Goal: Information Seeking & Learning: Learn about a topic

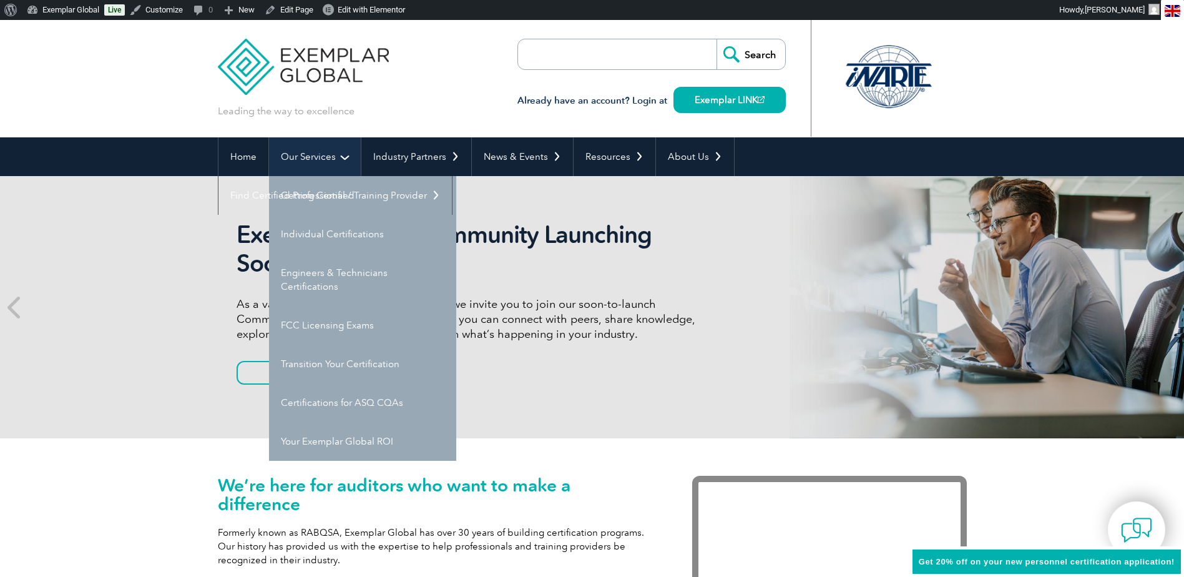
click at [308, 157] on link "Our Services" at bounding box center [315, 156] width 92 height 39
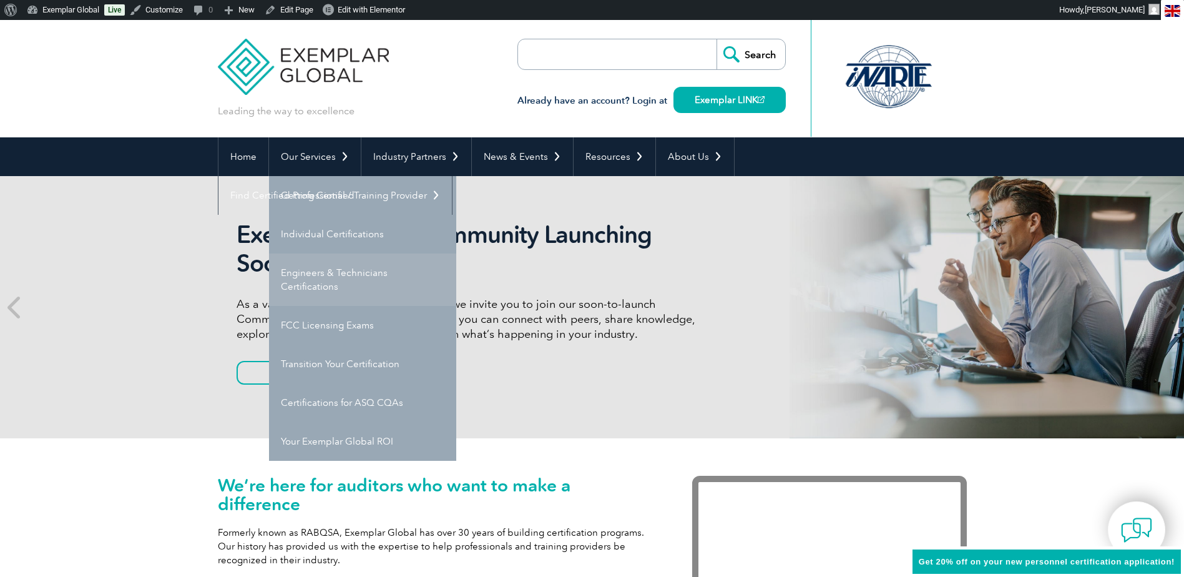
click at [308, 275] on link "Engineers & Technicians Certifications" at bounding box center [362, 279] width 187 height 52
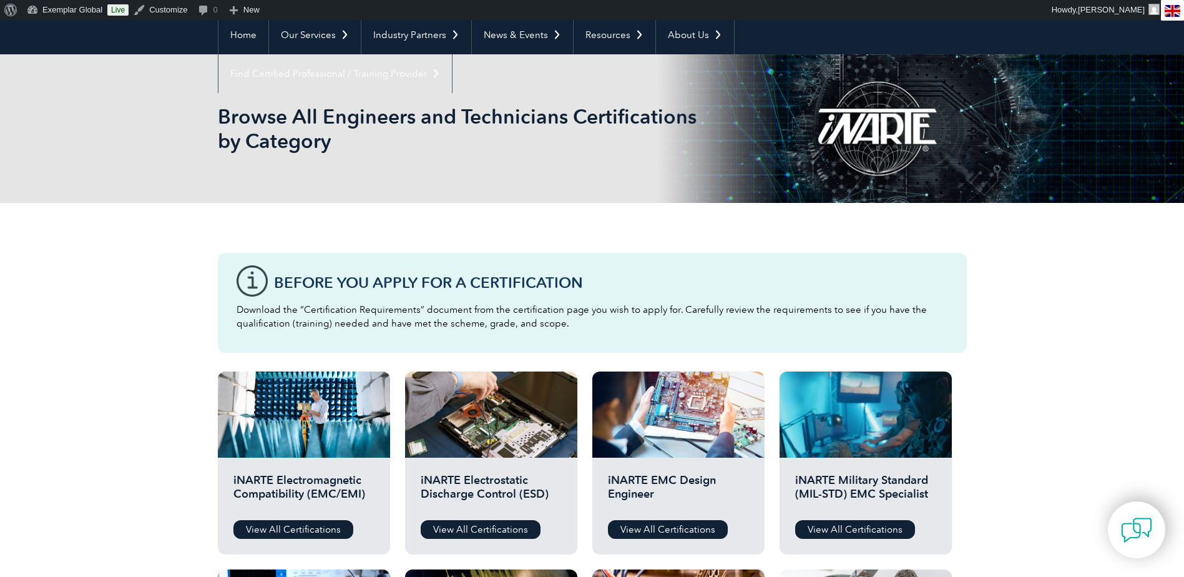
scroll to position [187, 0]
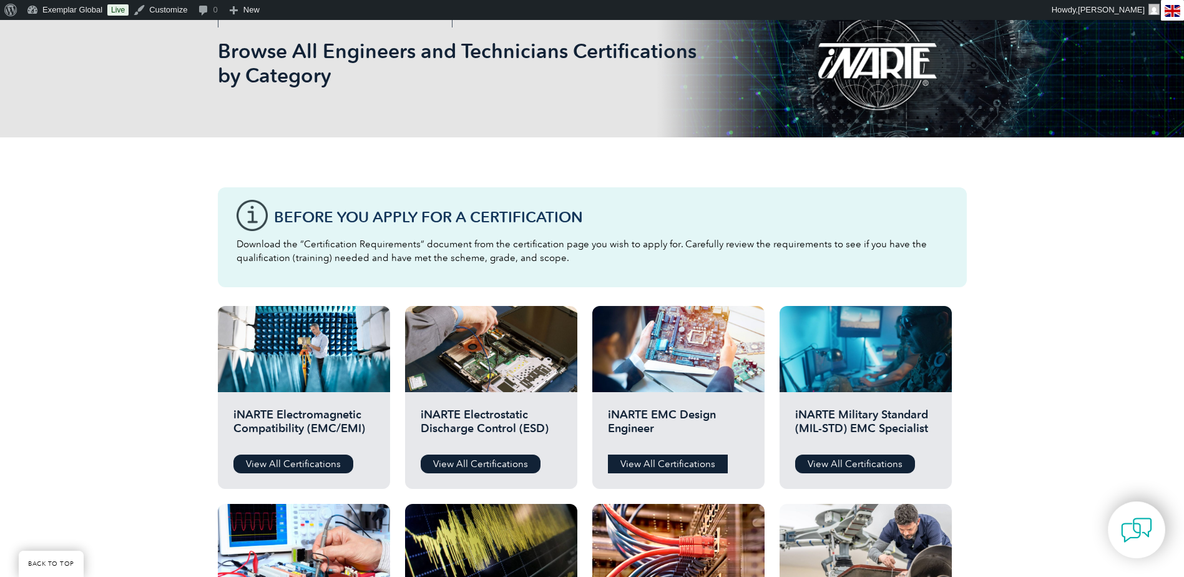
click at [661, 461] on link "View All Certifications" at bounding box center [668, 463] width 120 height 19
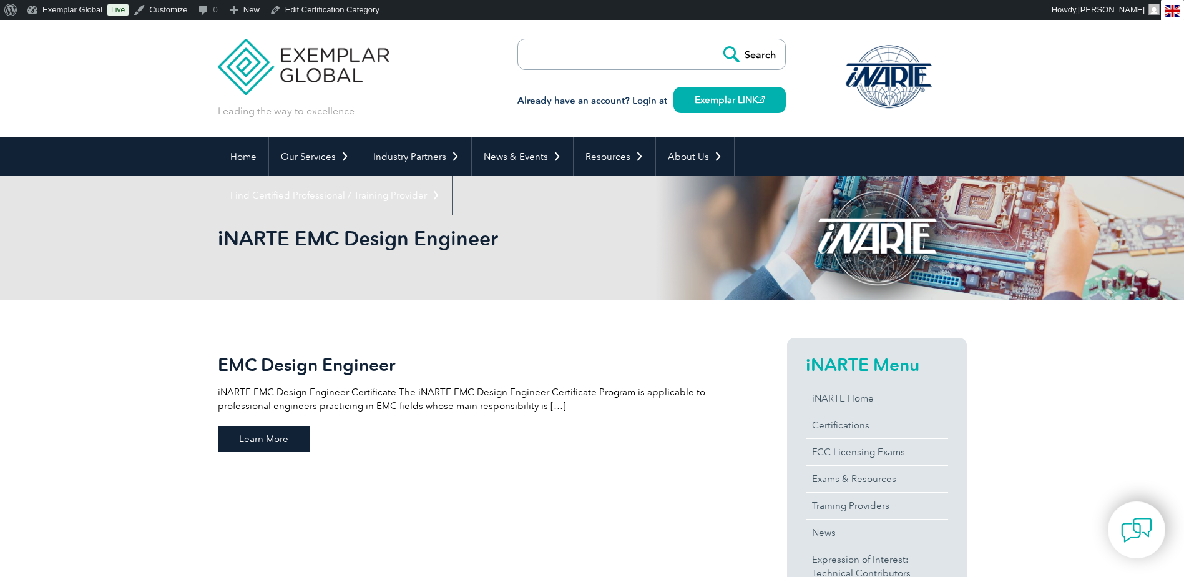
click at [277, 433] on span "Learn More" at bounding box center [264, 439] width 92 height 26
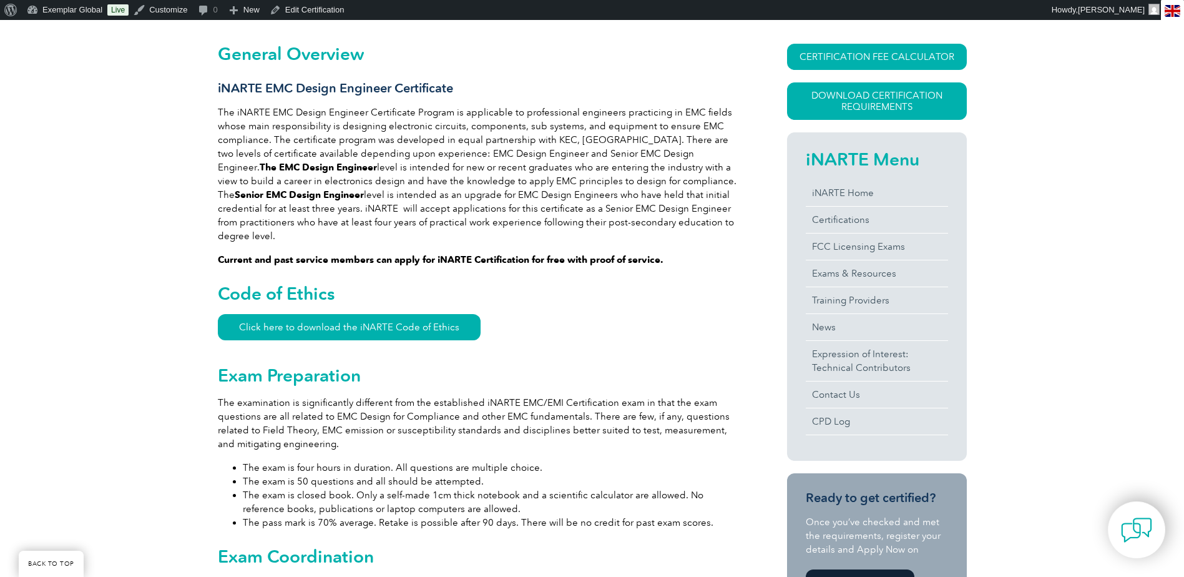
scroll to position [312, 0]
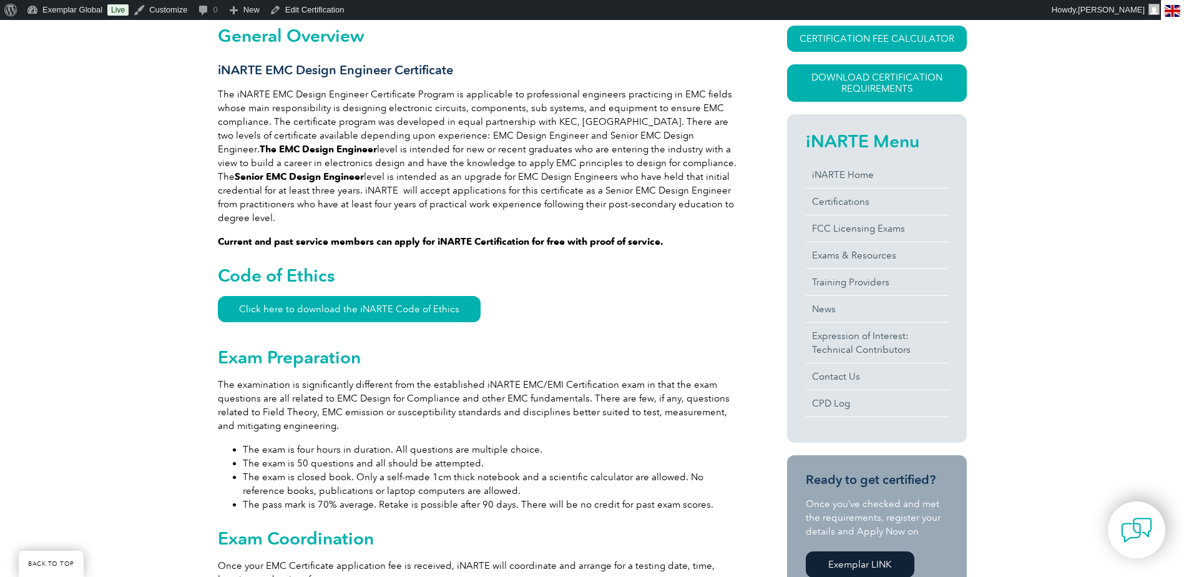
drag, startPoint x: 488, startPoint y: 359, endPoint x: 132, endPoint y: 192, distance: 393.6
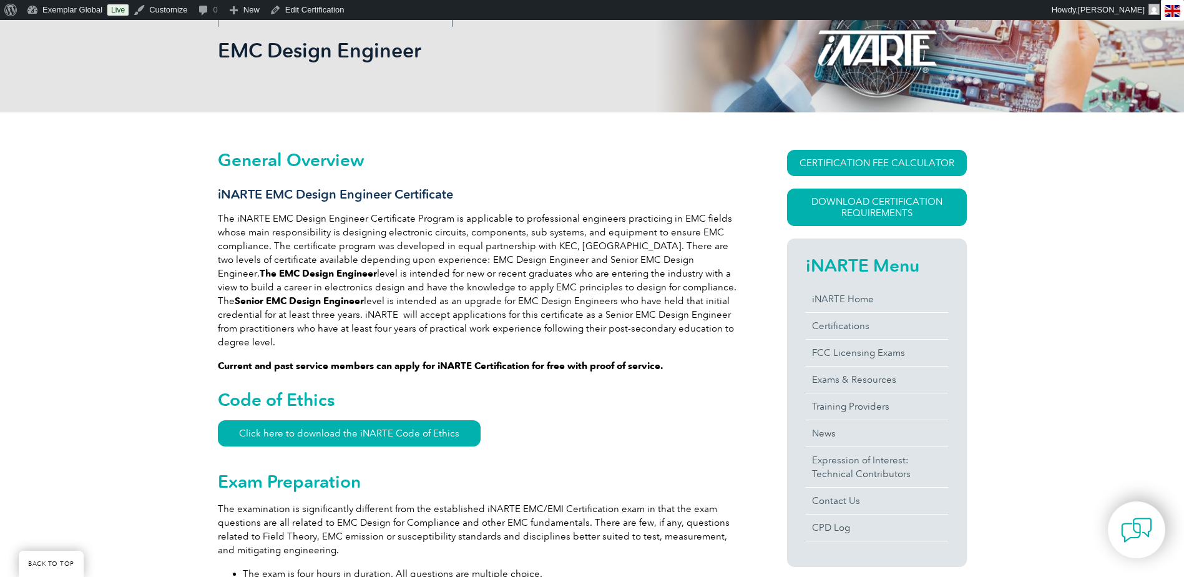
scroll to position [187, 0]
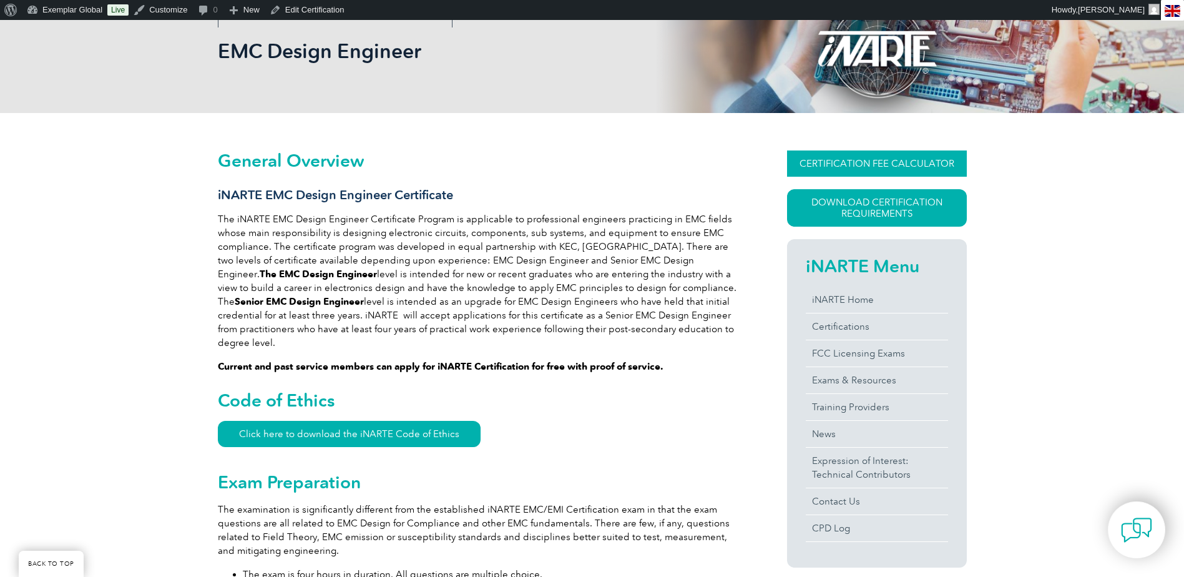
click at [842, 165] on link "CERTIFICATION FEE CALCULATOR" at bounding box center [877, 163] width 180 height 26
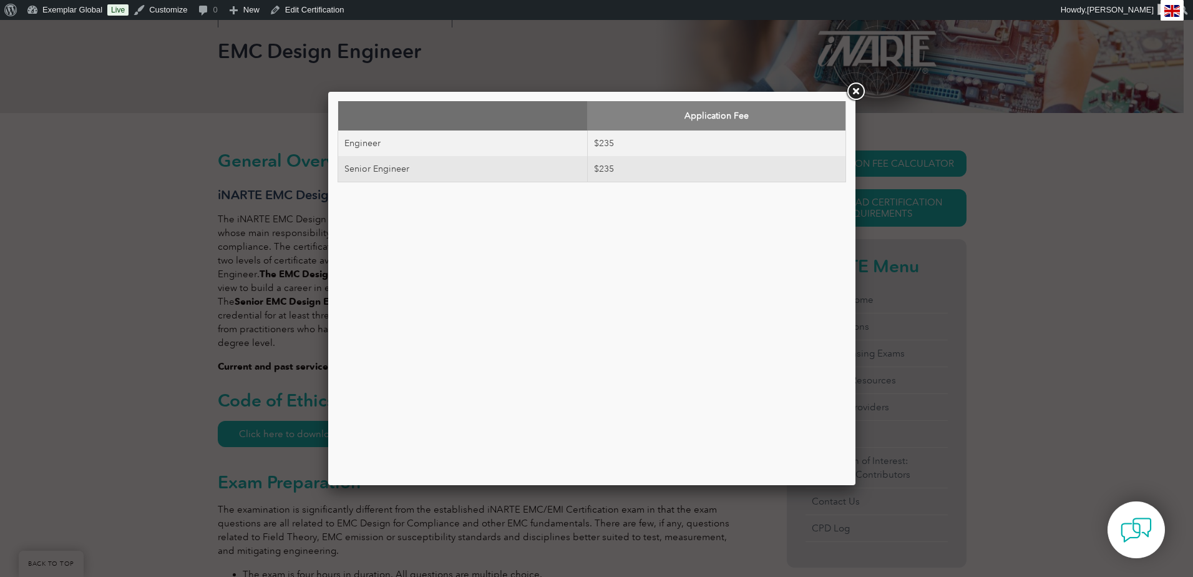
click at [856, 92] on link at bounding box center [855, 91] width 22 height 22
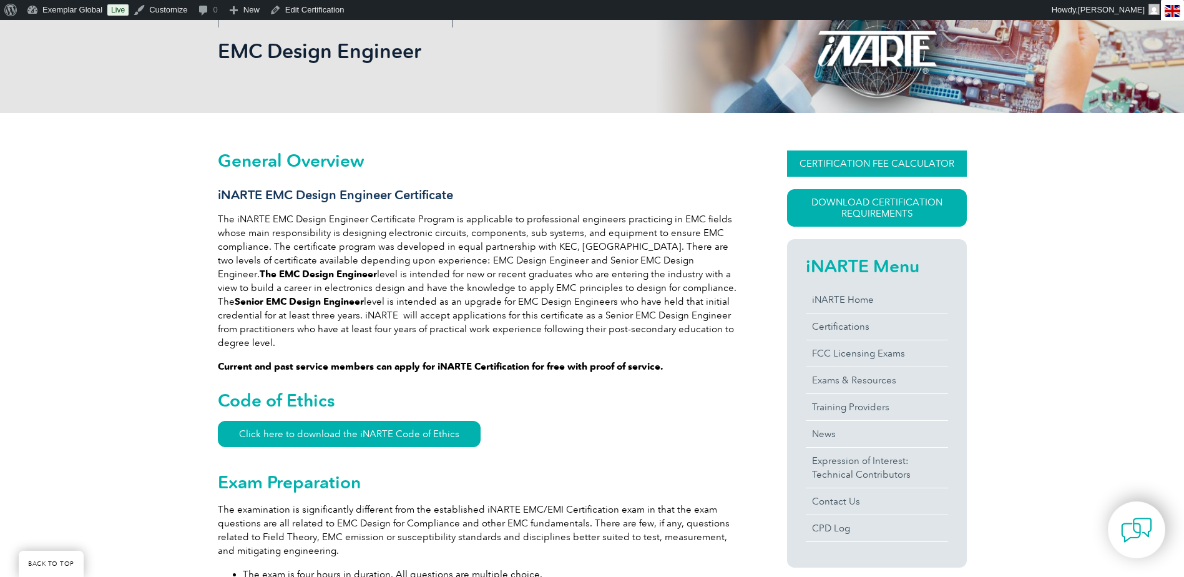
click at [858, 167] on link "CERTIFICATION FEE CALCULATOR" at bounding box center [877, 163] width 180 height 26
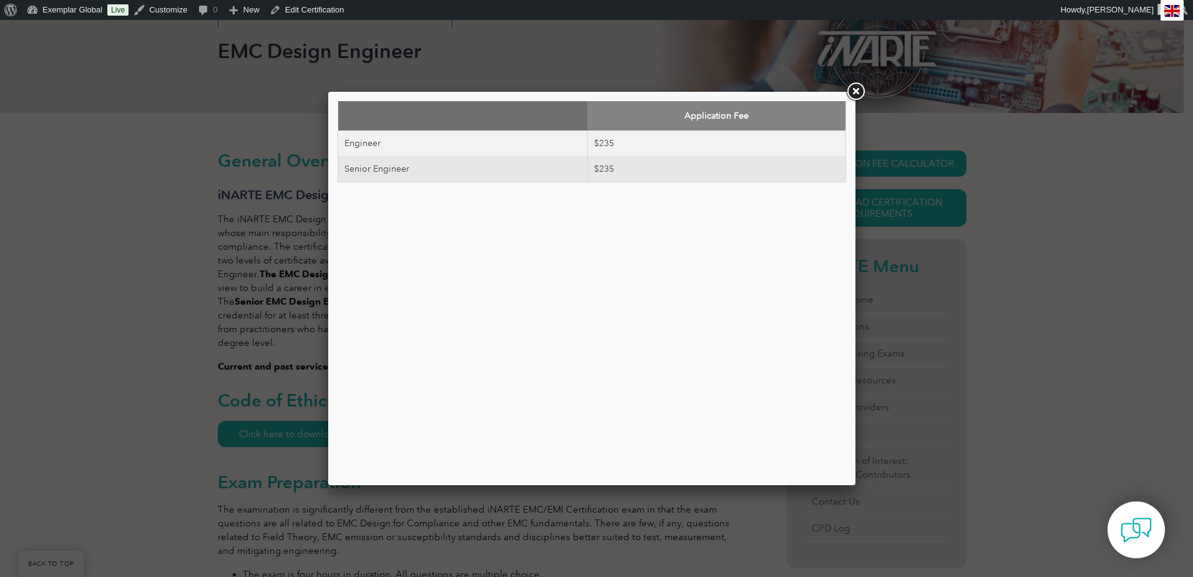
click at [852, 90] on link at bounding box center [855, 91] width 22 height 22
